Goal: Transaction & Acquisition: Obtain resource

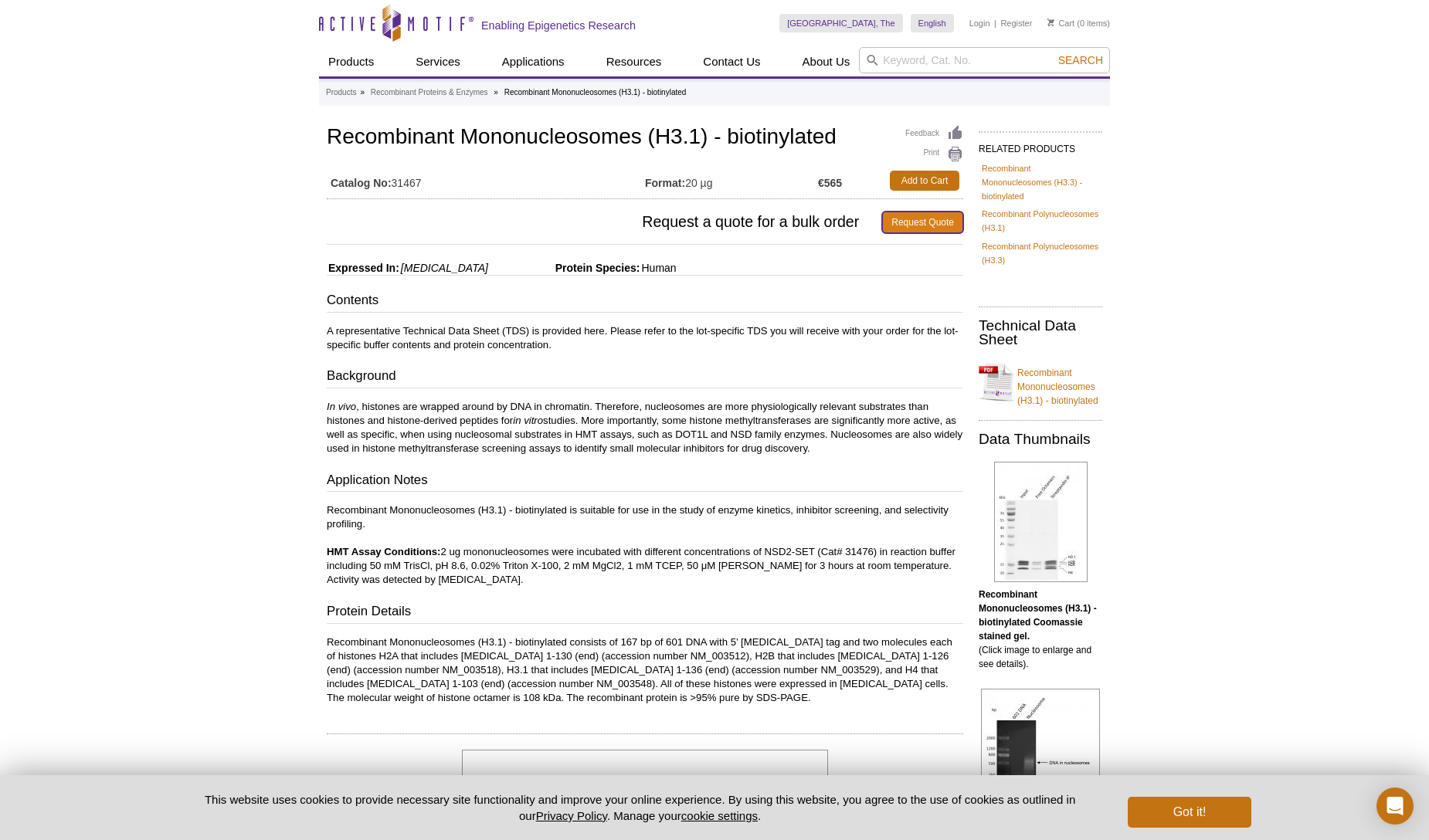
click at [920, 216] on link "Request Quote" at bounding box center [923, 222] width 81 height 22
drag, startPoint x: 424, startPoint y: 186, endPoint x: 397, endPoint y: 186, distance: 27.0
click at [397, 186] on td "Catalog No: 31467" at bounding box center [485, 181] width 318 height 28
click at [426, 183] on td "Catalog No: 31467" at bounding box center [485, 181] width 318 height 28
drag, startPoint x: 428, startPoint y: 184, endPoint x: 422, endPoint y: 180, distance: 7.2
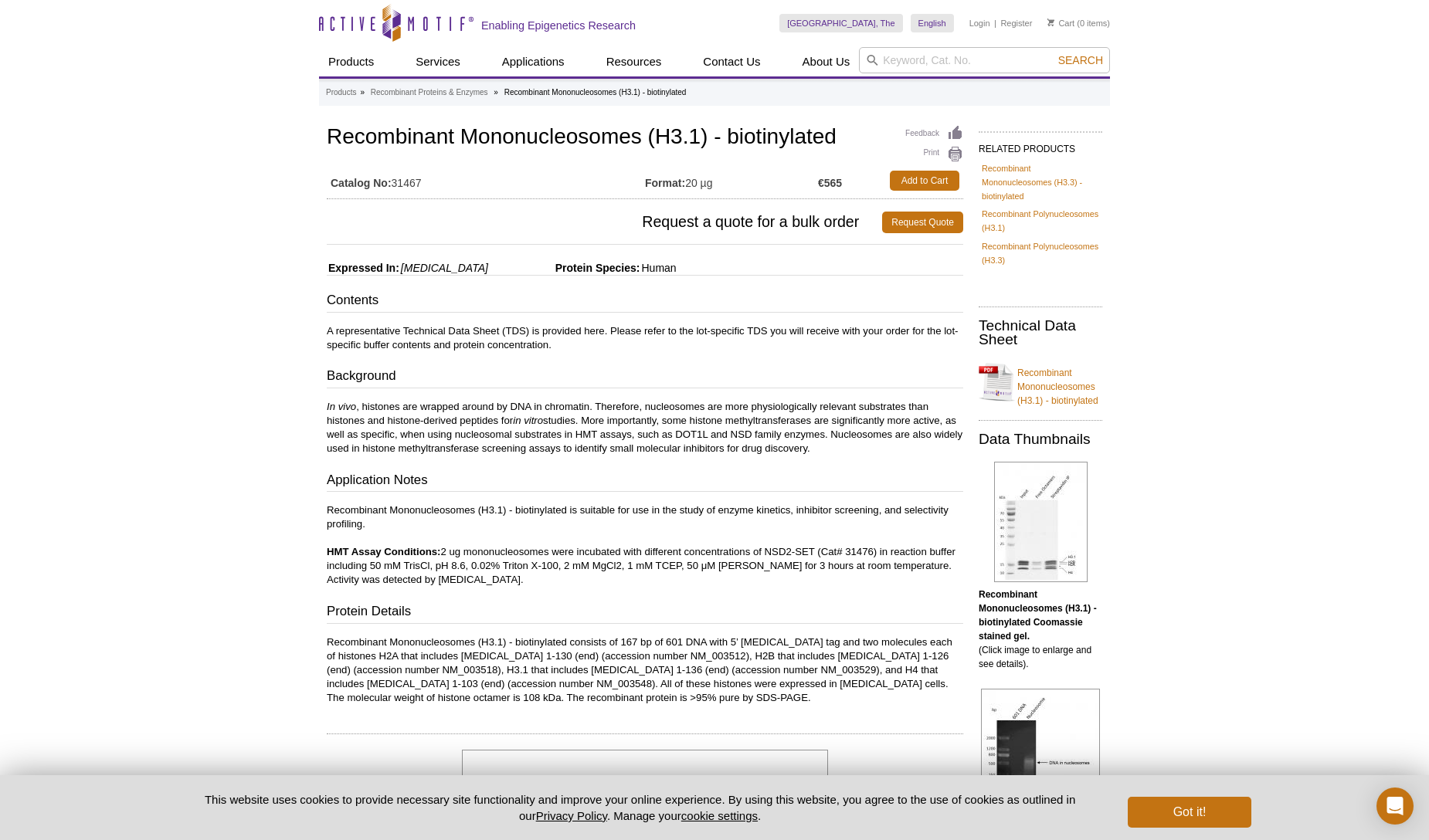
click at [422, 180] on td "Catalog No: 31467" at bounding box center [485, 181] width 318 height 28
copy td "31467"
